Goal: Transaction & Acquisition: Purchase product/service

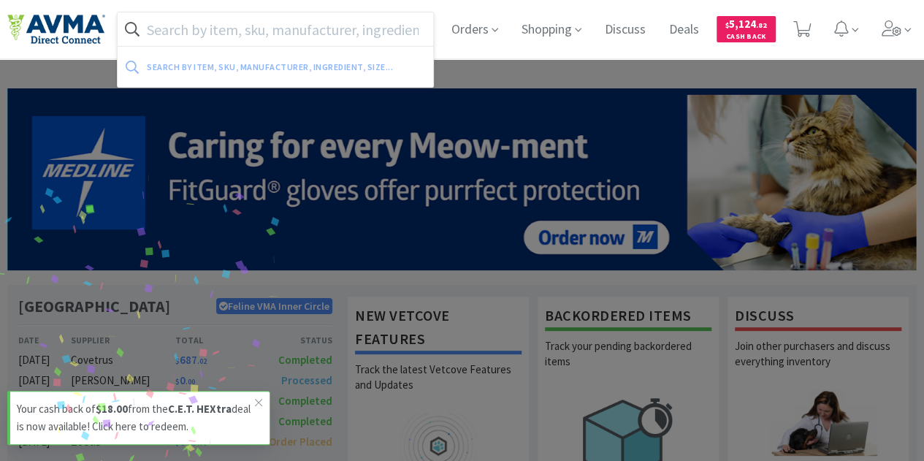
click at [264, 28] on input "text" at bounding box center [276, 29] width 316 height 34
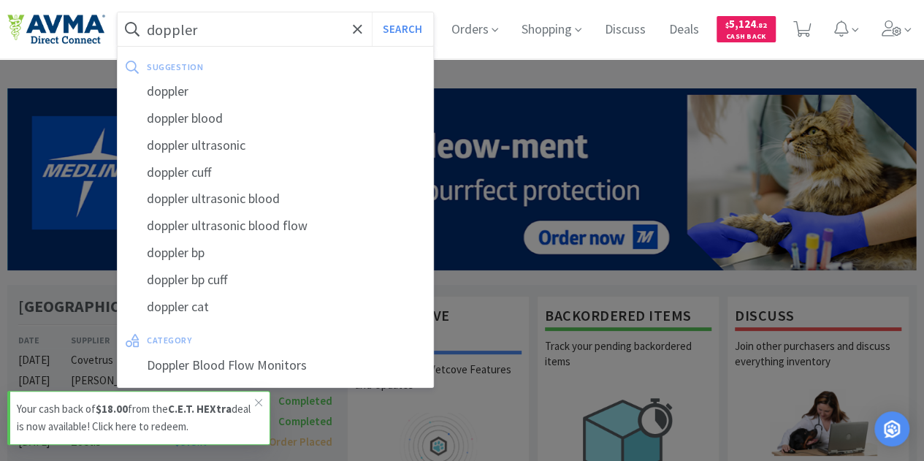
type input "doppler"
click at [372, 12] on button "Search" at bounding box center [402, 29] width 61 height 34
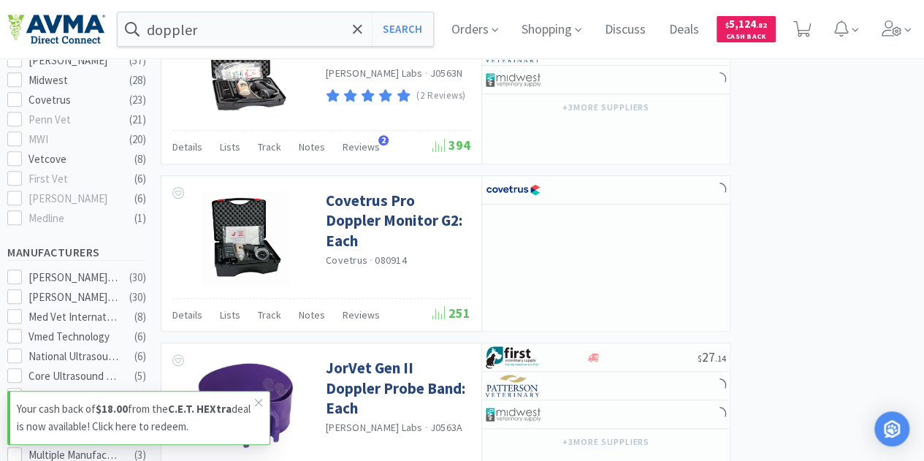
scroll to position [584, 0]
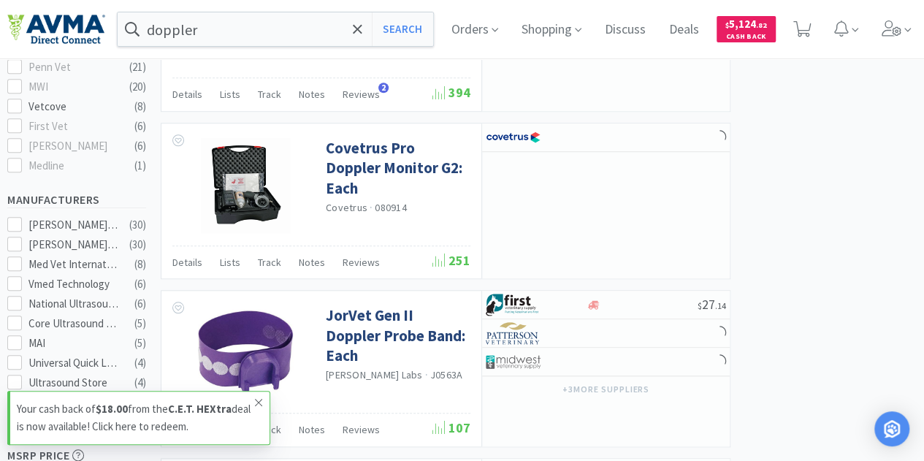
click at [259, 405] on icon at bounding box center [258, 403] width 9 height 12
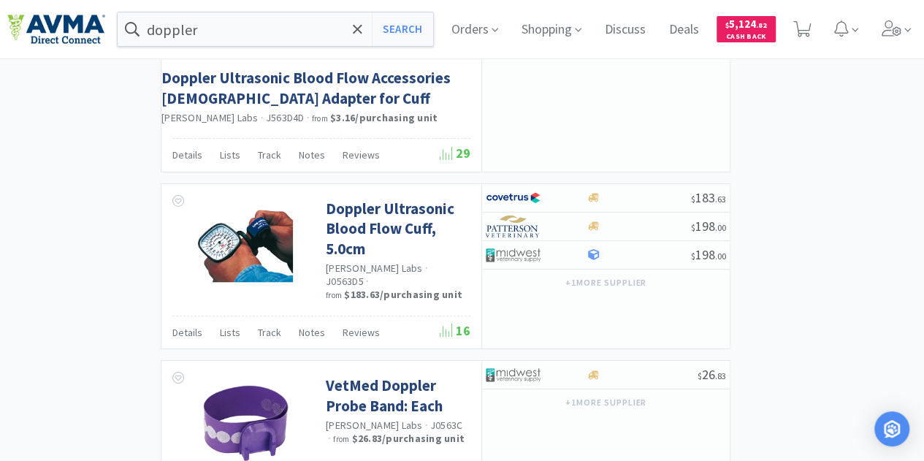
scroll to position [2499, 0]
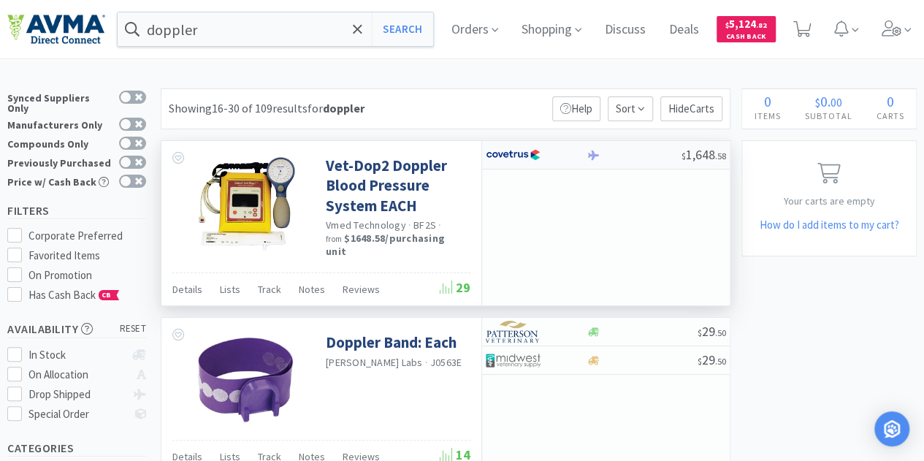
click at [540, 154] on div at bounding box center [526, 154] width 80 height 25
select select "1"
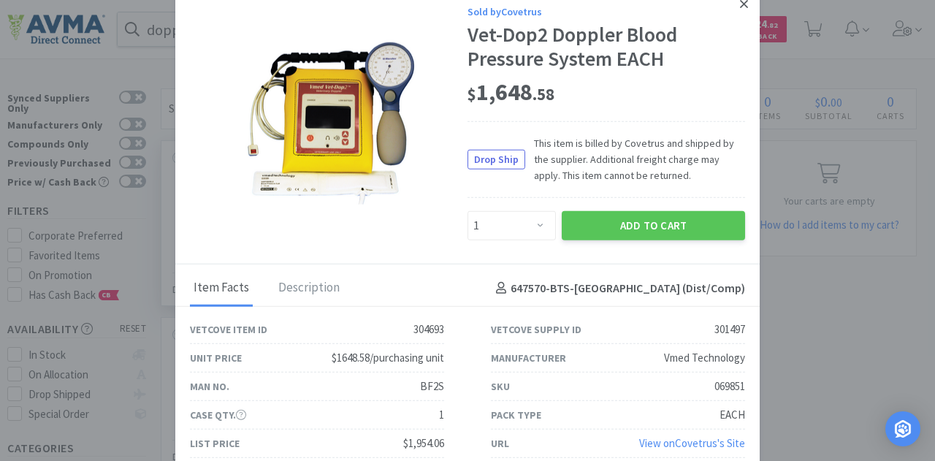
click at [740, 1] on icon at bounding box center [744, 3] width 8 height 13
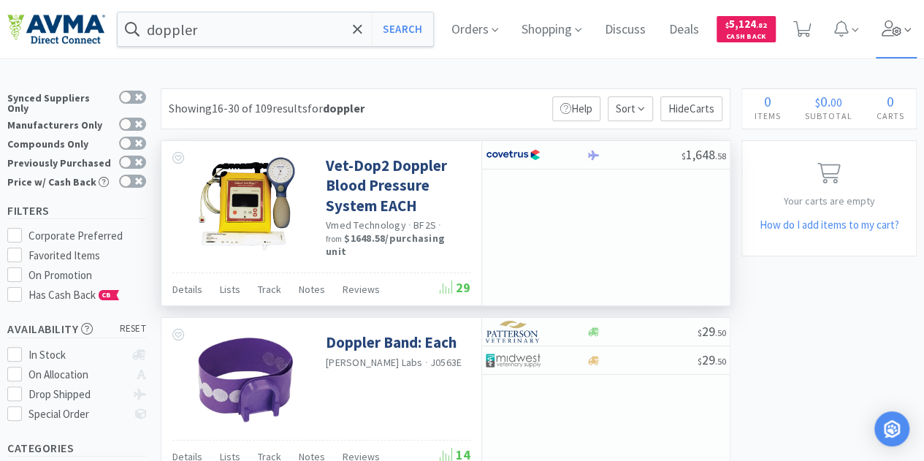
click at [902, 28] on icon at bounding box center [892, 28] width 20 height 16
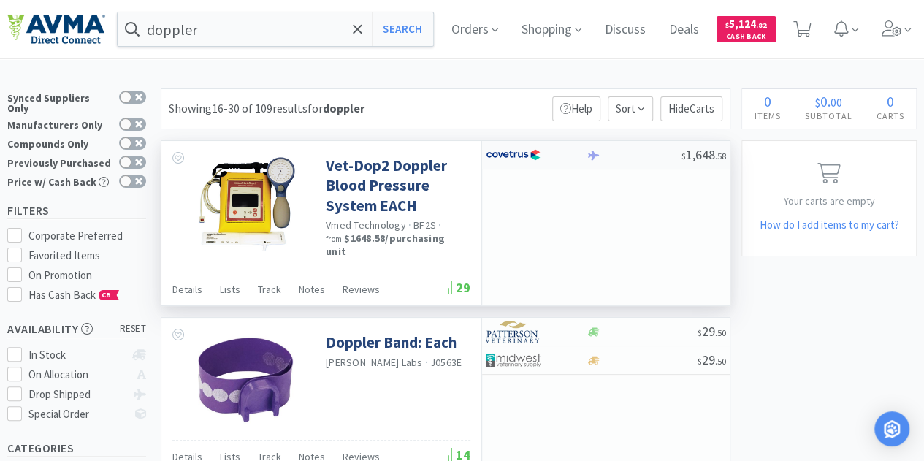
click at [518, 147] on img at bounding box center [513, 155] width 55 height 22
select select "1"
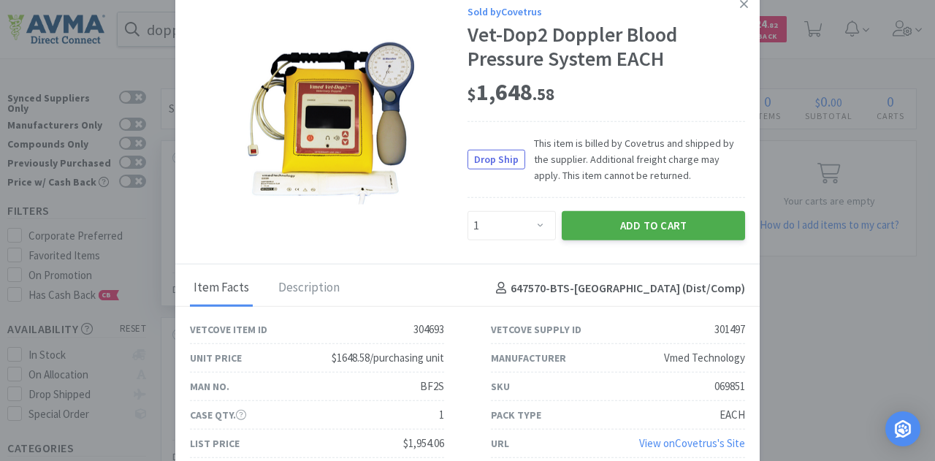
click at [609, 221] on button "Add to Cart" at bounding box center [653, 225] width 183 height 29
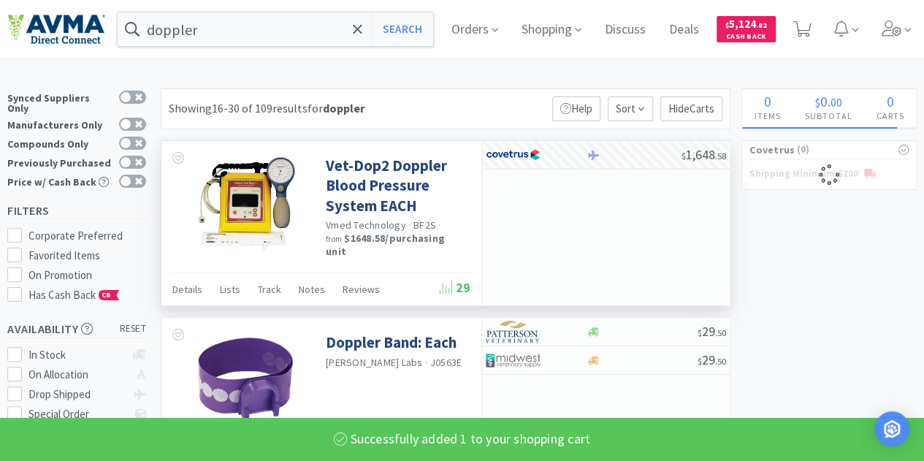
select select "1"
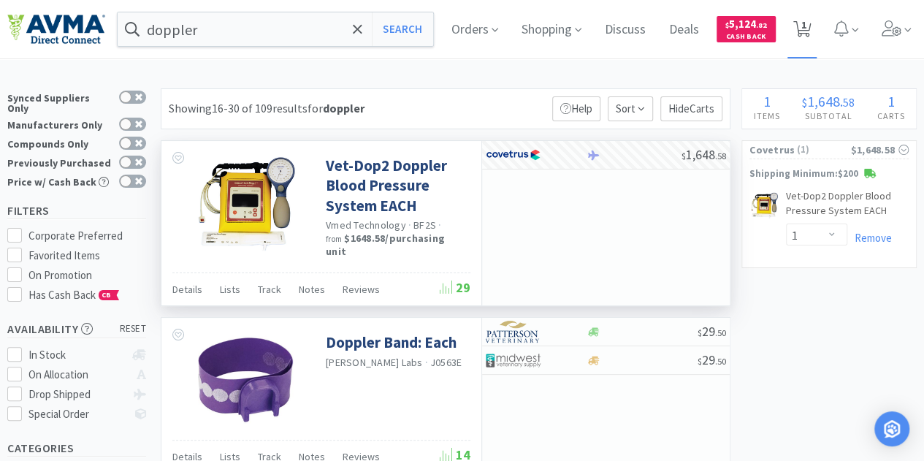
click at [811, 30] on icon at bounding box center [802, 29] width 18 height 16
select select "1"
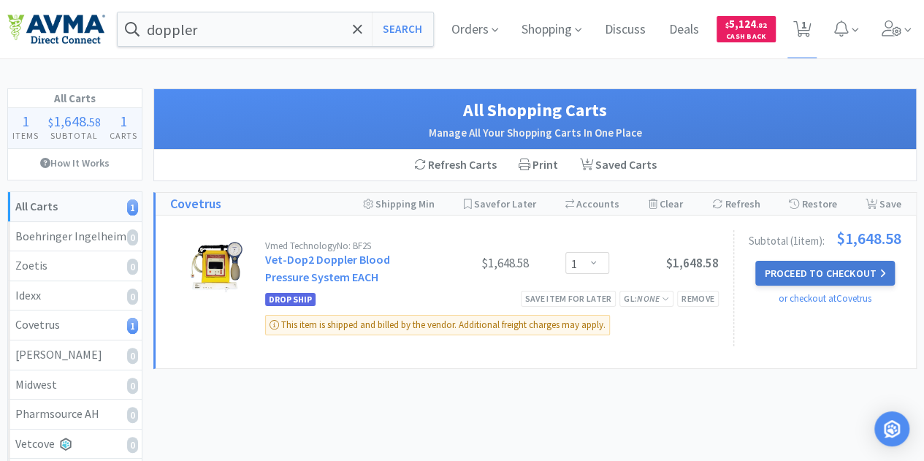
click at [822, 267] on button "Proceed to Checkout" at bounding box center [824, 273] width 139 height 25
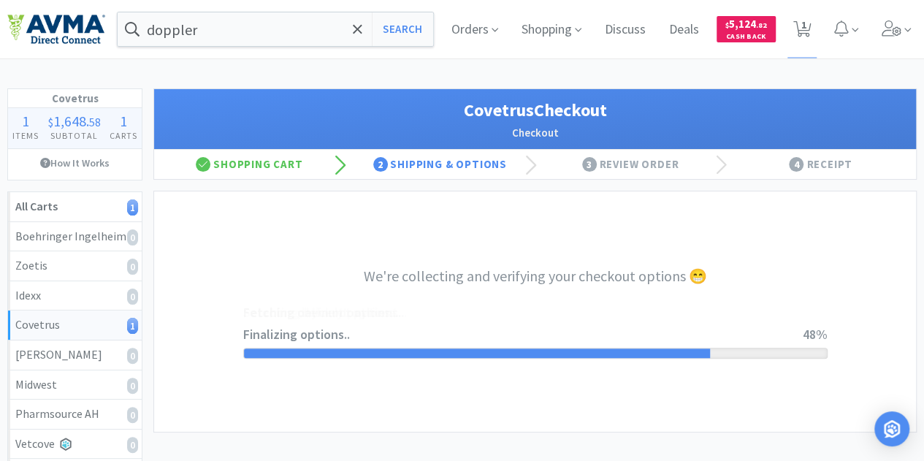
select select "ACCOUNT"
select select "cvt-standard-net"
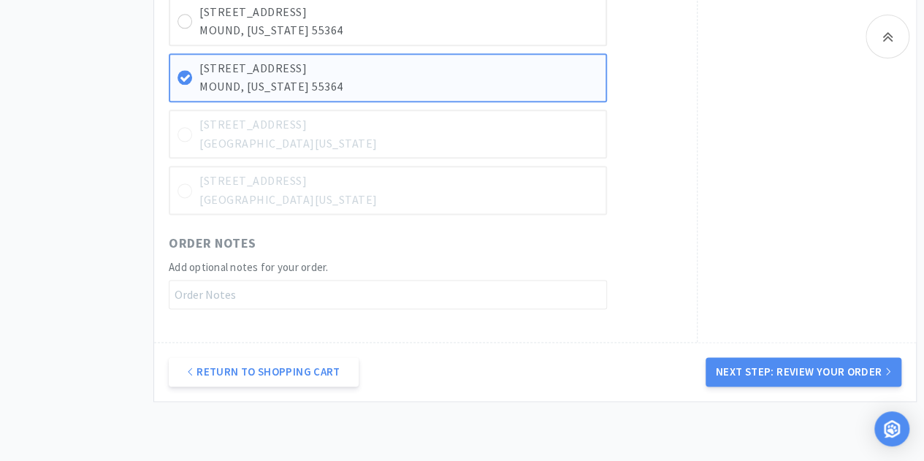
scroll to position [945, 0]
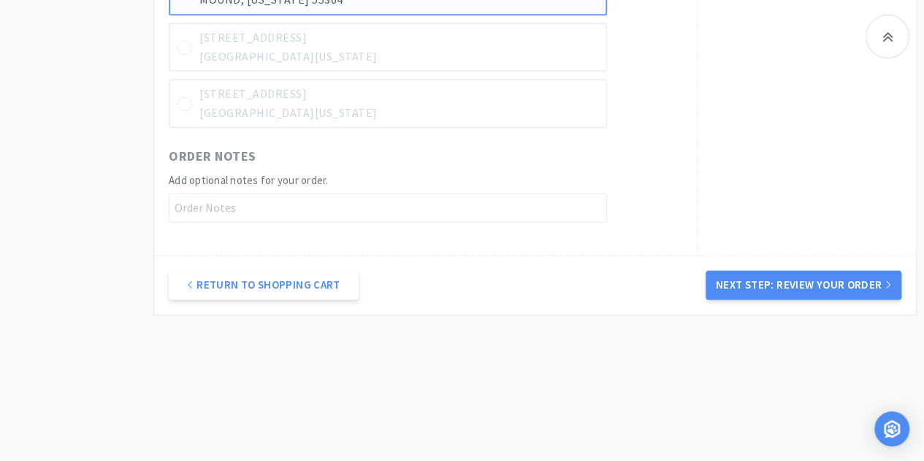
click at [773, 275] on button "Next Step: Review Your Order" at bounding box center [804, 284] width 196 height 29
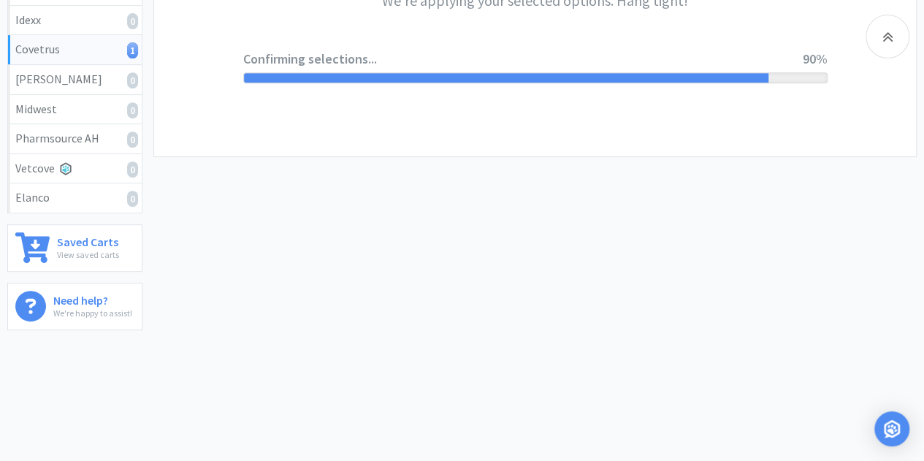
scroll to position [0, 0]
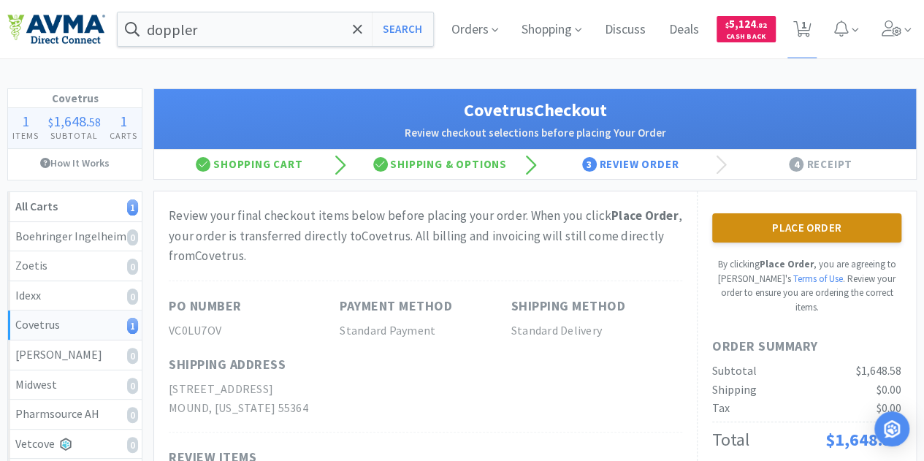
click at [736, 223] on button "Place Order" at bounding box center [806, 227] width 189 height 29
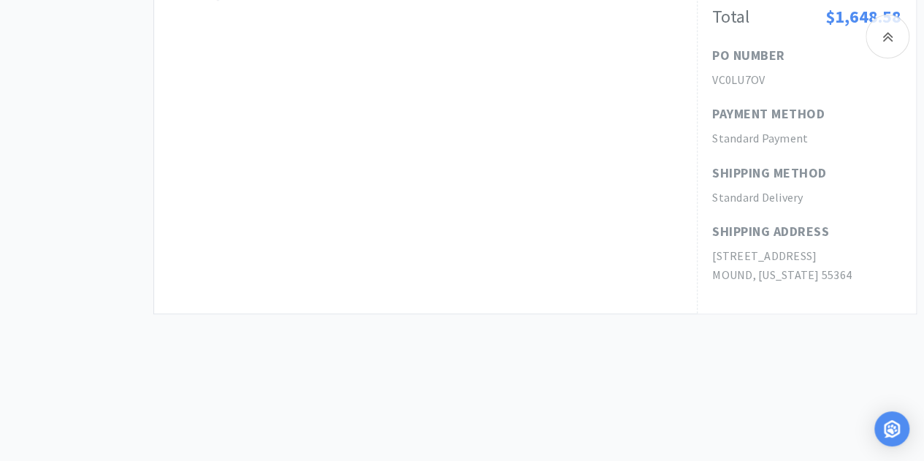
scroll to position [638, 0]
